Goal: Transaction & Acquisition: Download file/media

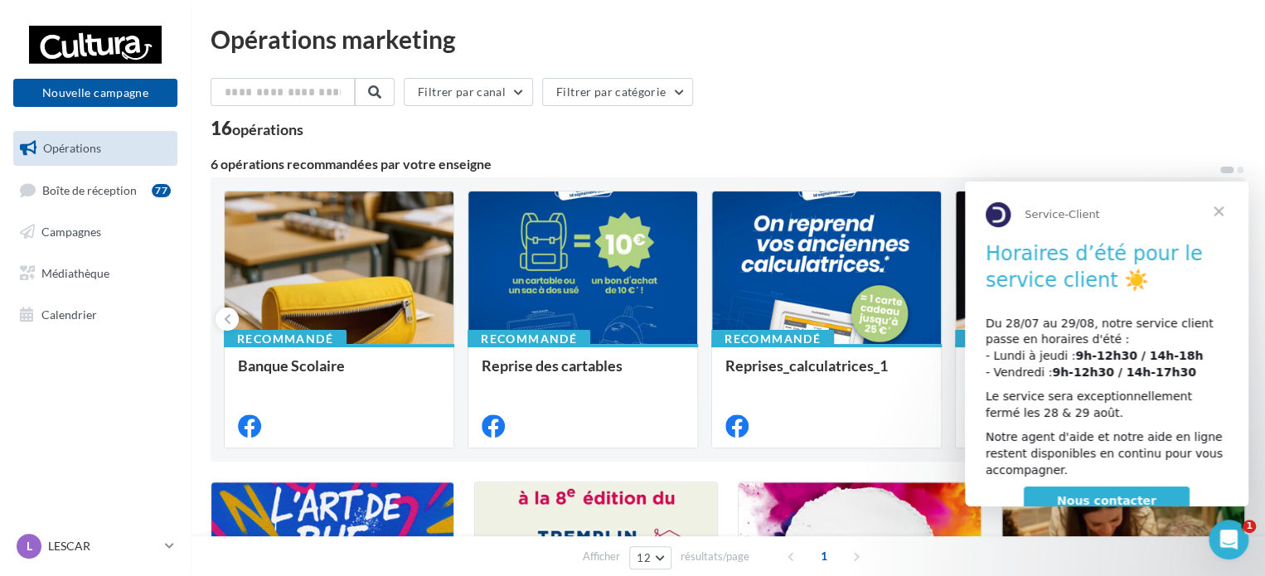
click at [1227, 211] on span "Fermer" at bounding box center [1218, 211] width 60 height 60
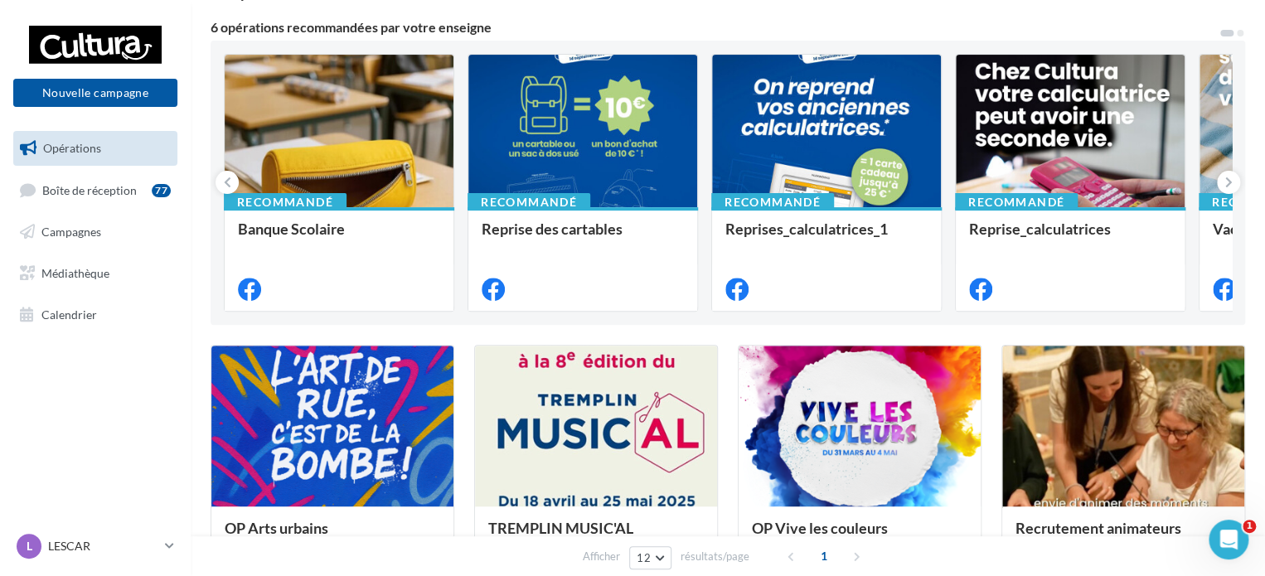
scroll to position [166, 0]
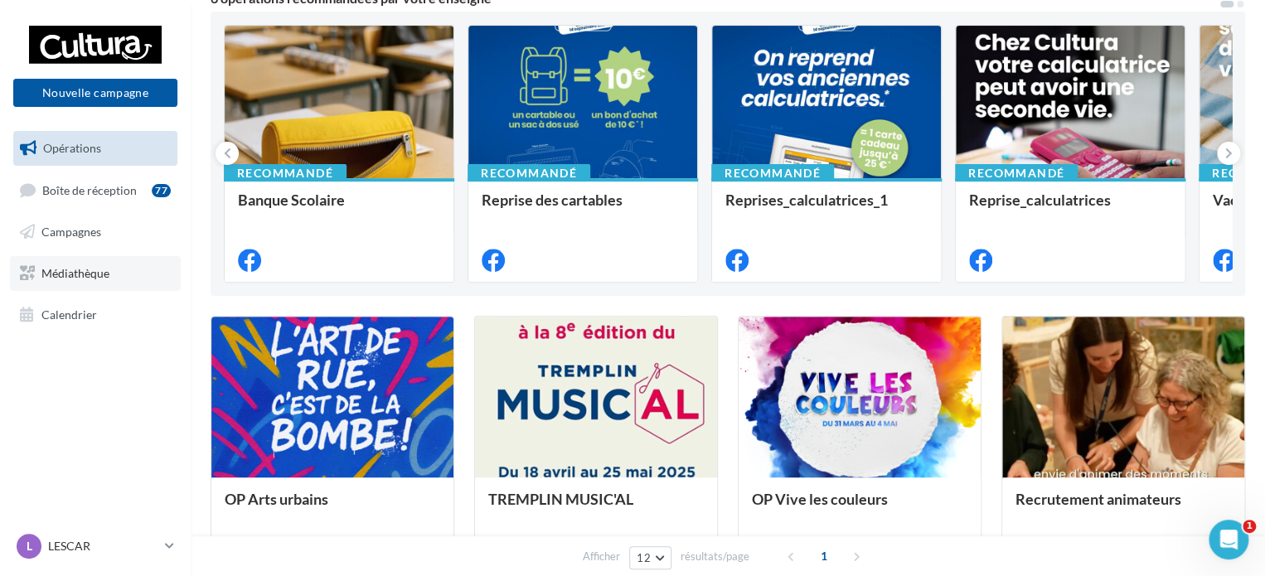
click at [80, 280] on link "Médiathèque" at bounding box center [95, 273] width 171 height 35
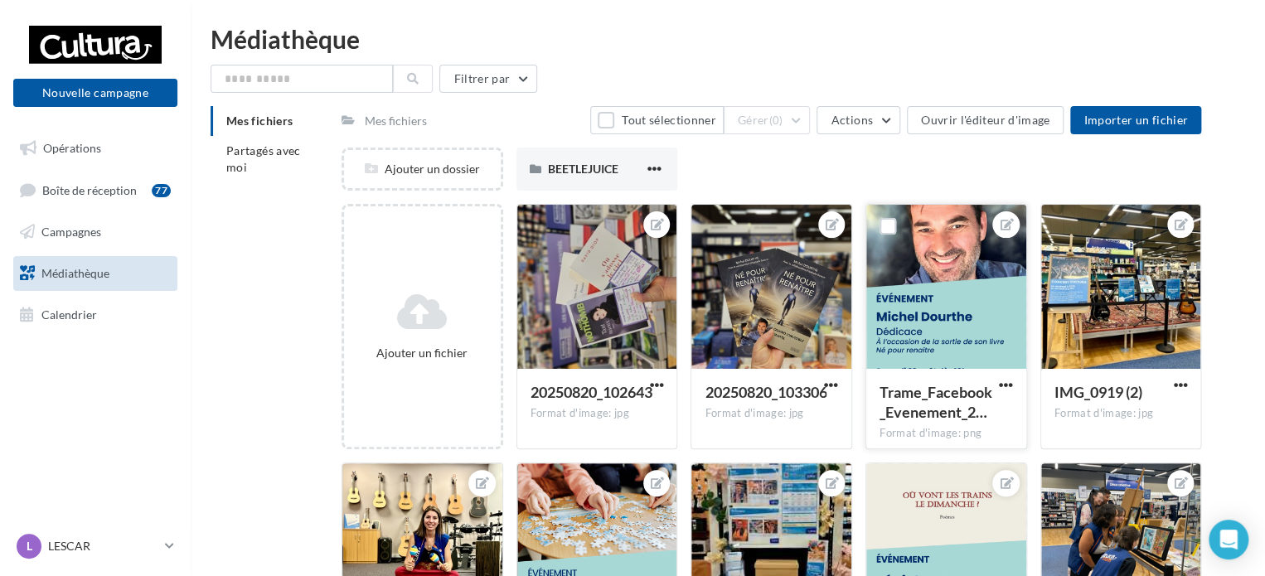
click at [971, 334] on div at bounding box center [946, 288] width 160 height 166
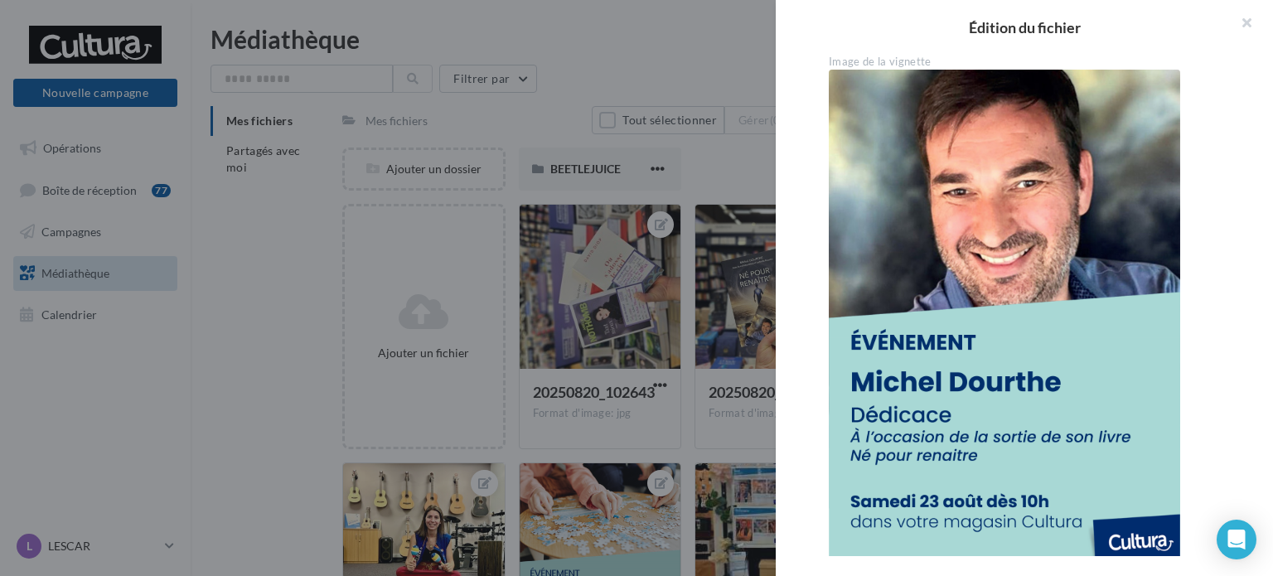
drag, startPoint x: 1057, startPoint y: 301, endPoint x: 1240, endPoint y: 258, distance: 188.2
click at [1240, 258] on div "**********" at bounding box center [1031, 305] width 511 height 501
click at [1006, 29] on h2 "Édition du fichier" at bounding box center [1024, 27] width 444 height 15
click at [888, 73] on img at bounding box center [1004, 318] width 351 height 497
click at [888, 62] on div "Image de la vignette" at bounding box center [1031, 62] width 404 height 15
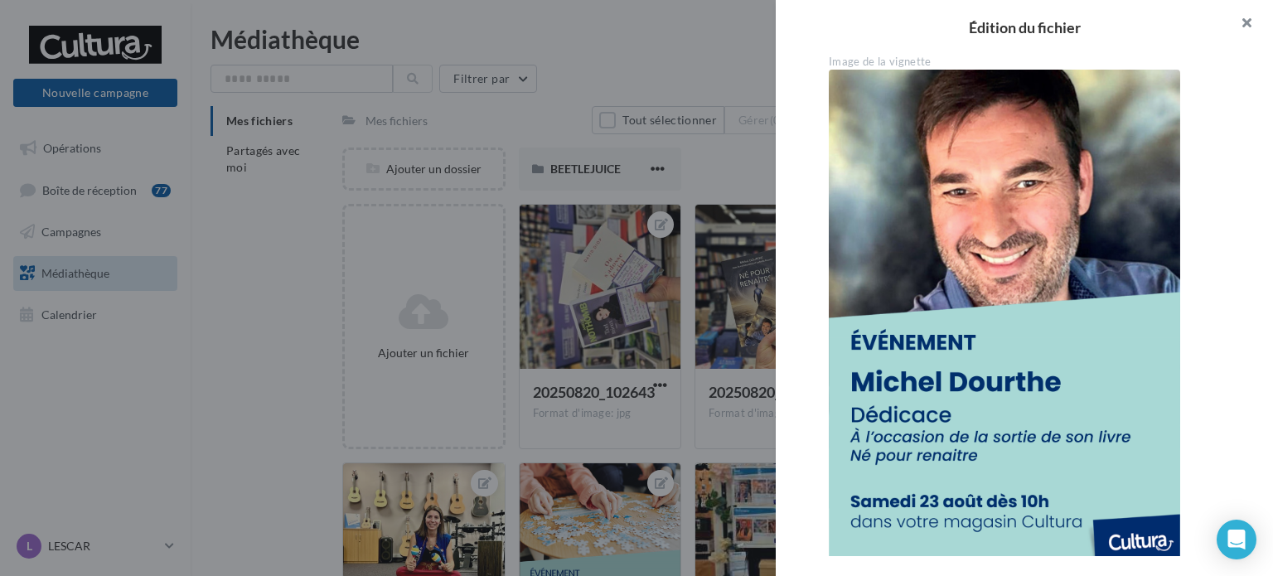
click at [1247, 23] on button "button" at bounding box center [1240, 25] width 66 height 50
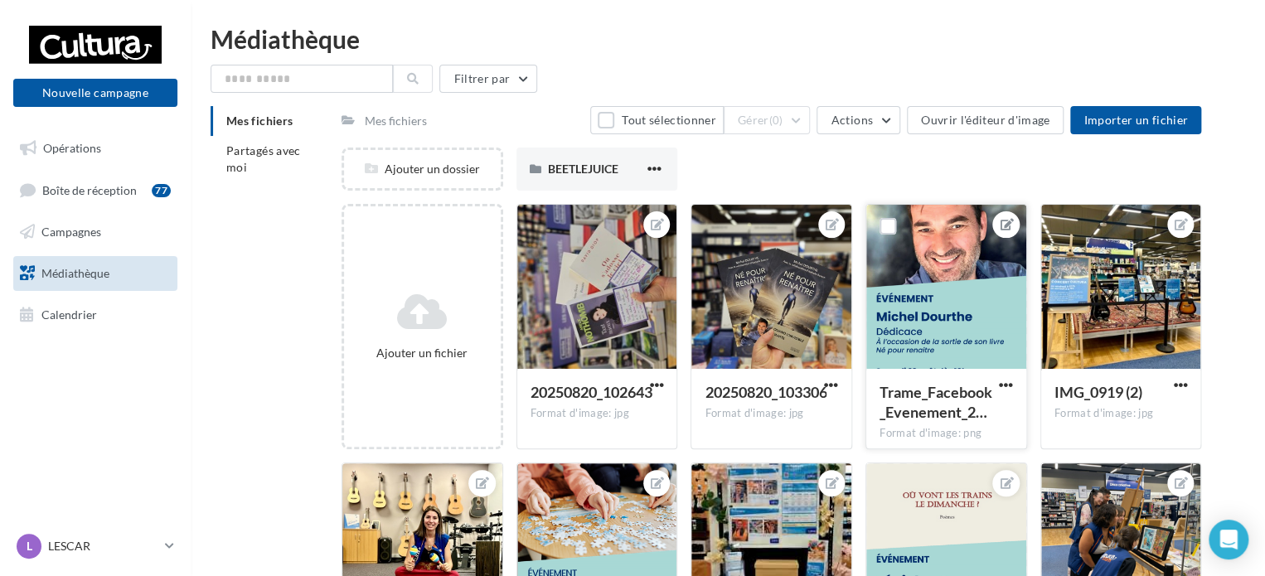
click at [1012, 221] on icon at bounding box center [1005, 225] width 13 height 12
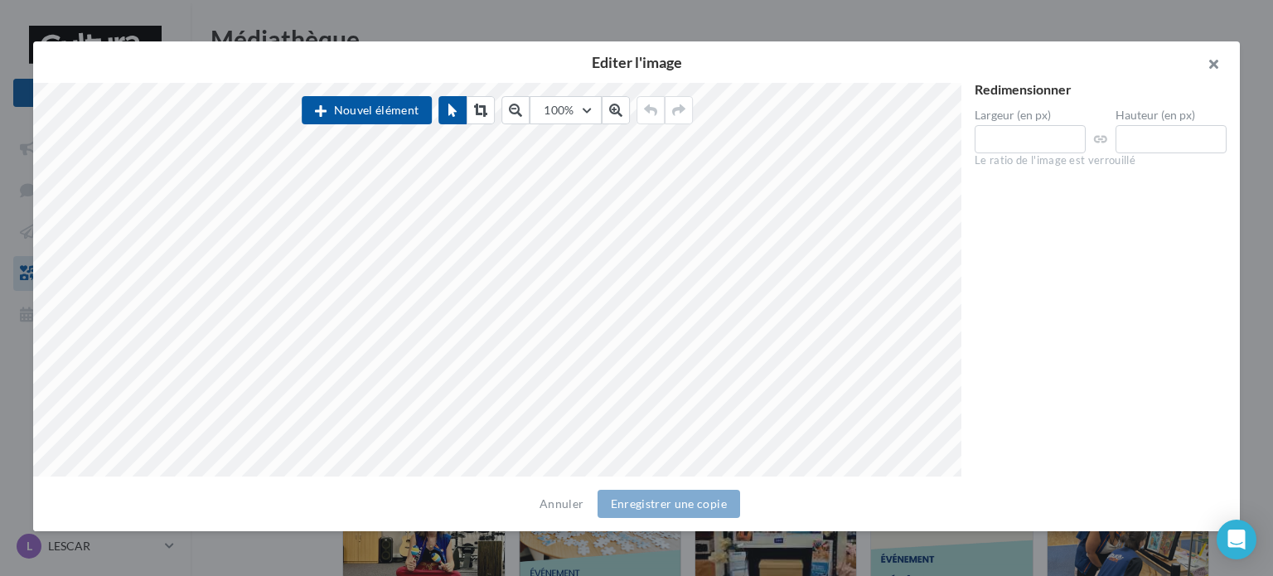
click at [1216, 62] on button "button" at bounding box center [1207, 66] width 66 height 50
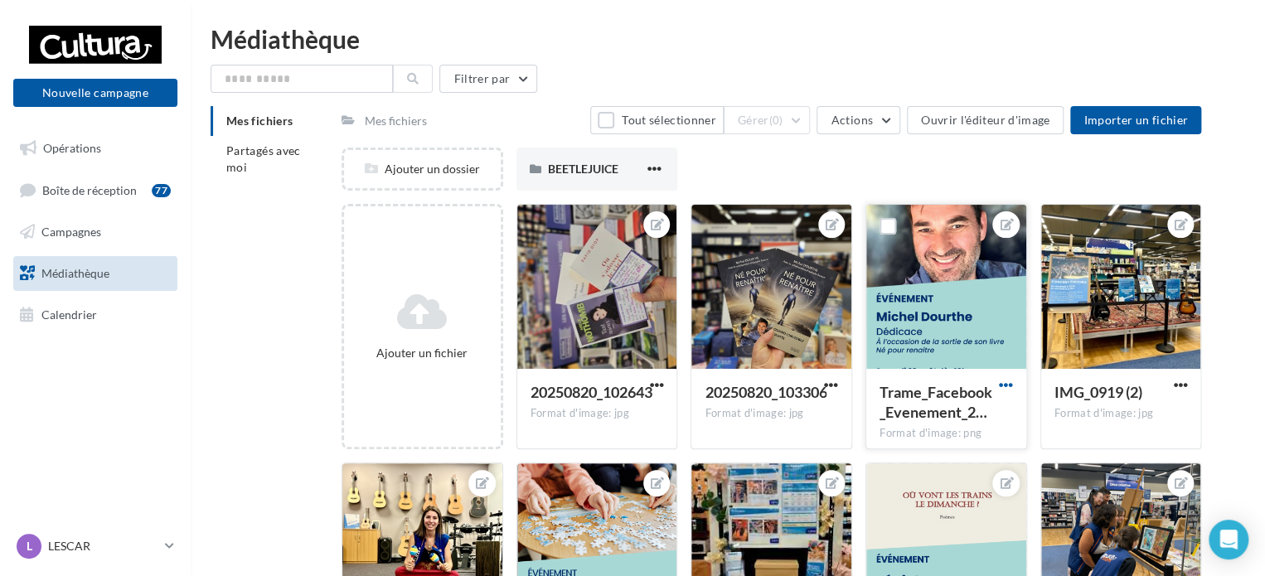
click at [1005, 386] on span "button" at bounding box center [1006, 385] width 14 height 14
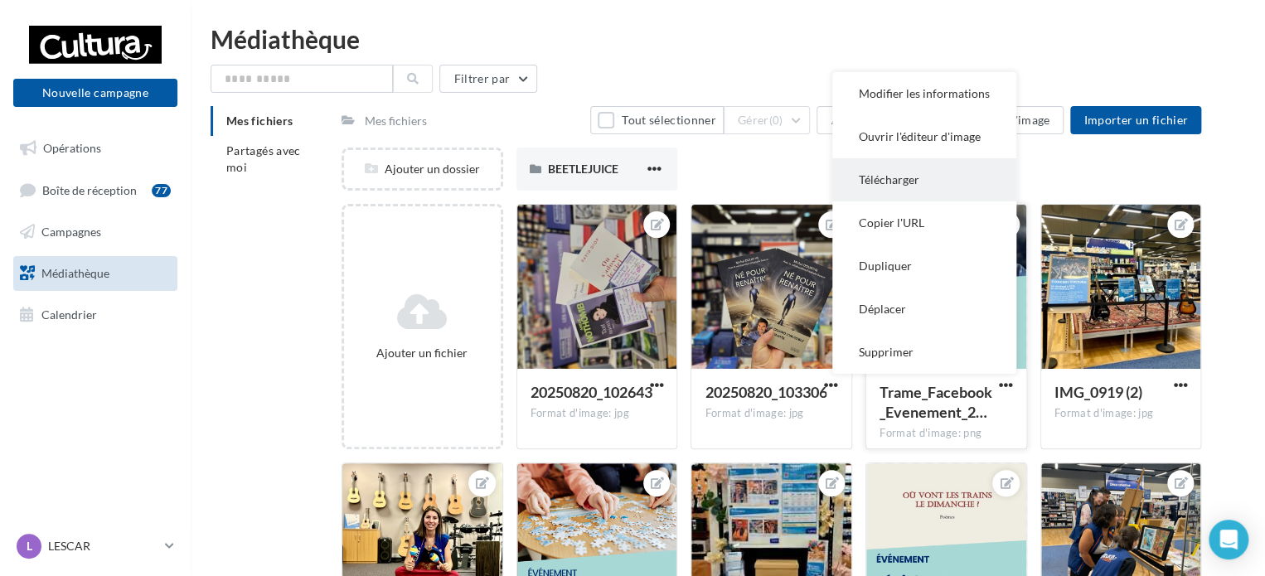
click at [938, 181] on button "Télécharger" at bounding box center [924, 179] width 184 height 43
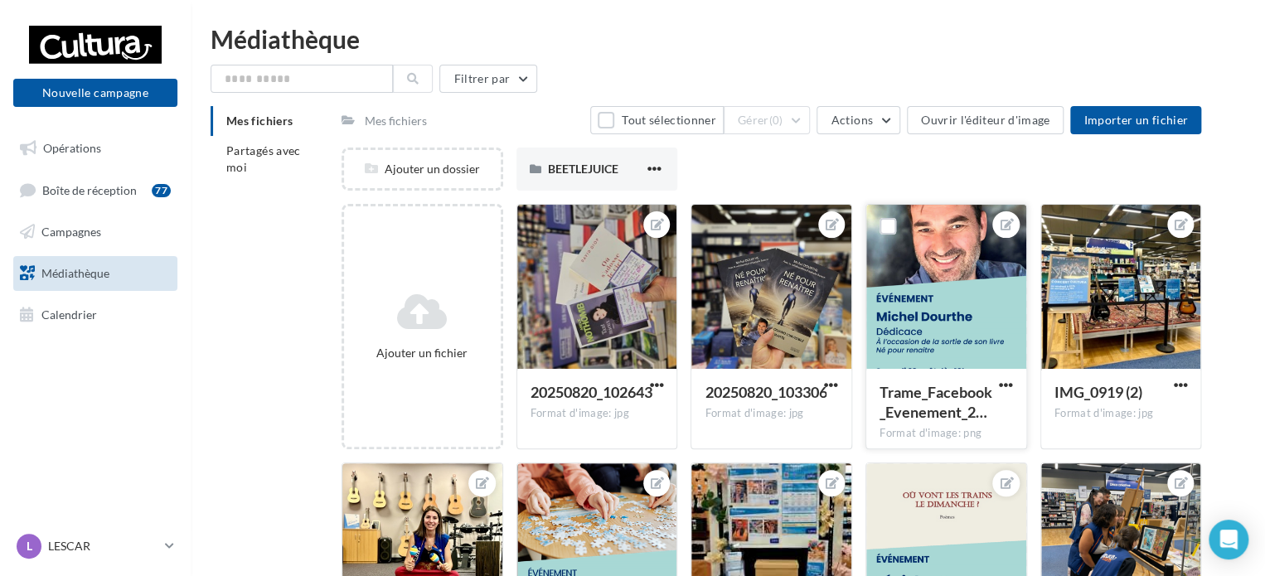
click at [961, 308] on div at bounding box center [946, 288] width 160 height 166
